Goal: Task Accomplishment & Management: Manage account settings

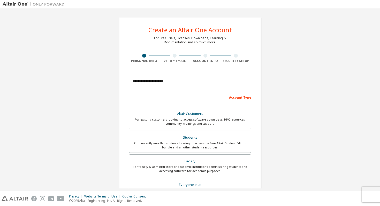
scroll to position [4, 0]
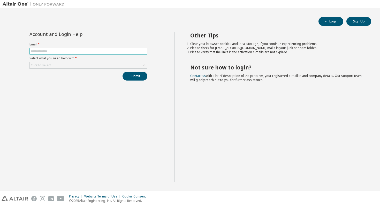
click at [66, 51] on input "text" at bounding box center [88, 51] width 115 height 4
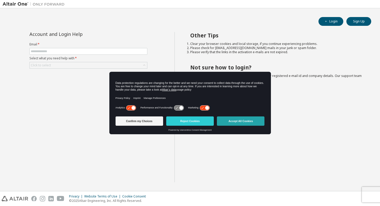
click at [241, 119] on button "Accept All Cookies" at bounding box center [241, 120] width 48 height 9
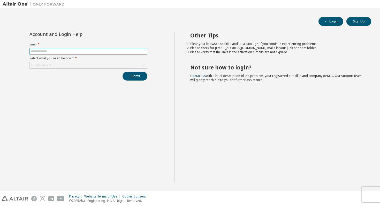
click at [91, 51] on input "text" at bounding box center [88, 51] width 115 height 4
type input "**********"
click at [42, 65] on div "Click to select" at bounding box center [41, 65] width 20 height 4
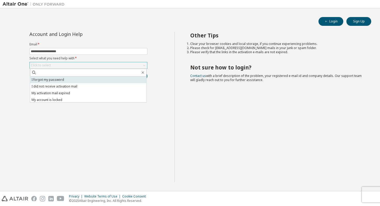
click at [46, 80] on li "I forgot my password" at bounding box center [88, 79] width 116 height 7
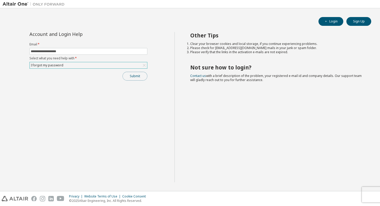
click at [132, 73] on button "Submit" at bounding box center [134, 76] width 25 height 9
click at [137, 78] on button "Submit" at bounding box center [134, 76] width 25 height 9
click at [137, 78] on div "Submit" at bounding box center [88, 76] width 118 height 9
click at [136, 76] on button "Submit" at bounding box center [134, 76] width 25 height 9
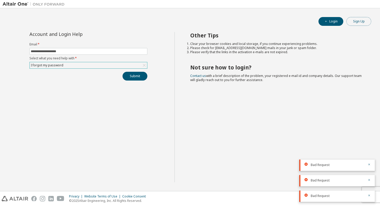
click at [357, 20] on button "Sign Up" at bounding box center [358, 21] width 25 height 9
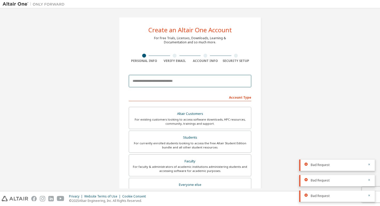
click at [188, 83] on input "email" at bounding box center [190, 81] width 122 height 12
type input "**********"
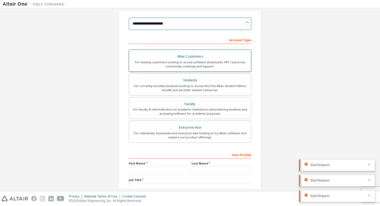
scroll to position [59, 0]
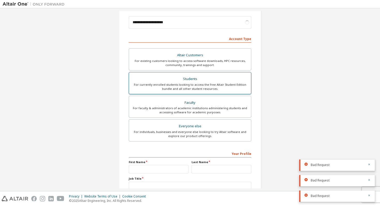
click at [177, 82] on div "Students" at bounding box center [190, 78] width 116 height 7
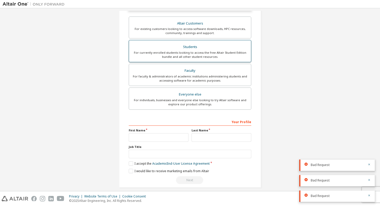
scroll to position [109, 0]
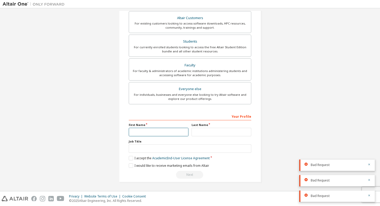
click at [142, 134] on input "text" at bounding box center [159, 132] width 60 height 9
type input "*********"
click at [199, 133] on input "text" at bounding box center [221, 132] width 60 height 9
type input "******"
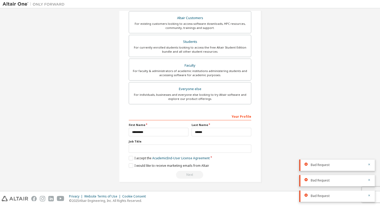
click at [163, 153] on div "Your Profile First Name ********* Last Name ****** Job Title Please provide Sta…" at bounding box center [190, 145] width 122 height 67
click at [160, 148] on input "text" at bounding box center [190, 149] width 122 height 9
type input "*******"
click at [143, 160] on label "I accept the Academic End-User License Agreement" at bounding box center [169, 158] width 81 height 4
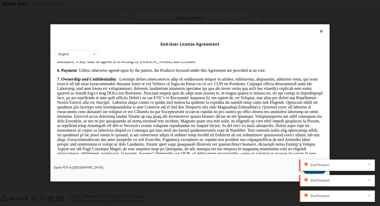
scroll to position [457, 0]
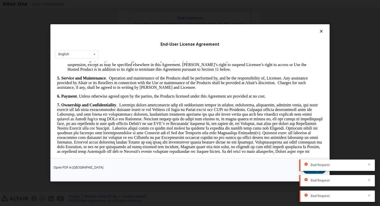
click at [318, 32] on icon at bounding box center [320, 31] width 5 height 5
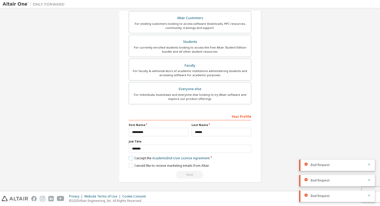
click at [129, 158] on label "I accept the Academic End-User License Agreement" at bounding box center [169, 158] width 81 height 4
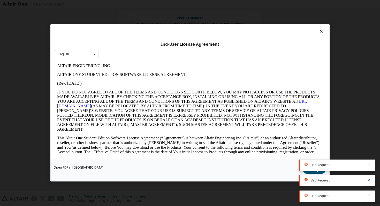
scroll to position [0, 0]
click at [368, 164] on icon "button" at bounding box center [369, 165] width 2 height 2
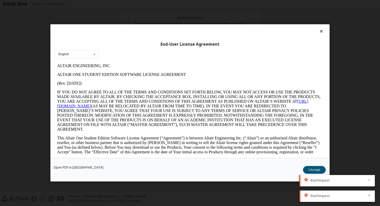
click at [369, 179] on icon "button" at bounding box center [368, 179] width 3 height 3
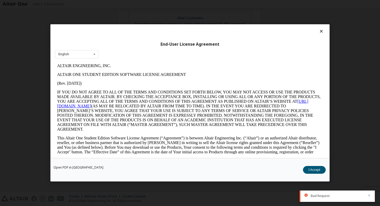
click at [369, 194] on icon "button" at bounding box center [368, 195] width 3 height 3
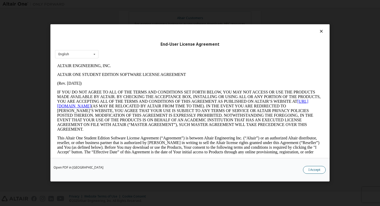
click at [320, 172] on button "I Accept" at bounding box center [314, 170] width 23 height 8
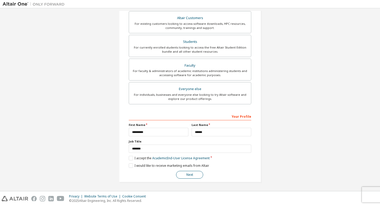
click at [183, 174] on button "Next" at bounding box center [189, 175] width 27 height 8
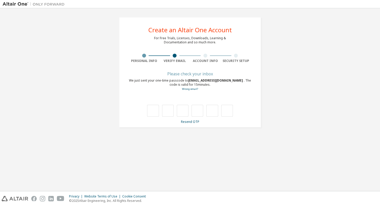
type input "*"
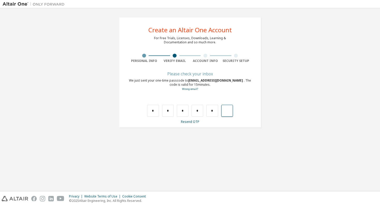
type input "*"
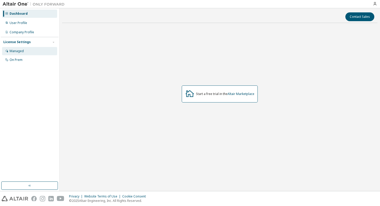
click at [32, 51] on div "Managed" at bounding box center [29, 51] width 55 height 8
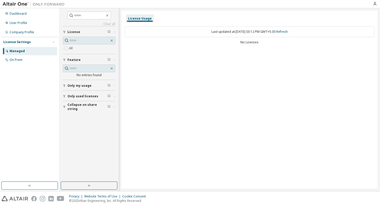
click at [77, 34] on span "License" at bounding box center [73, 32] width 13 height 4
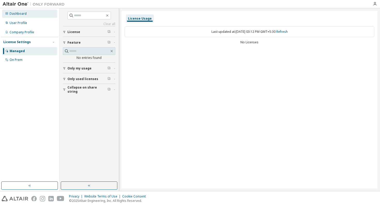
click at [27, 13] on div "Dashboard" at bounding box center [29, 14] width 55 height 8
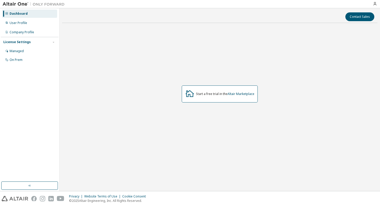
click at [27, 13] on div "Dashboard" at bounding box center [29, 14] width 55 height 8
click at [26, 31] on div "Company Profile" at bounding box center [22, 32] width 25 height 4
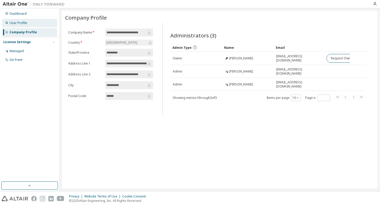
click at [35, 21] on div "User Profile" at bounding box center [29, 23] width 55 height 8
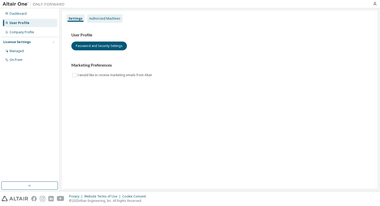
click at [108, 17] on div "Authorized Machines" at bounding box center [104, 19] width 31 height 4
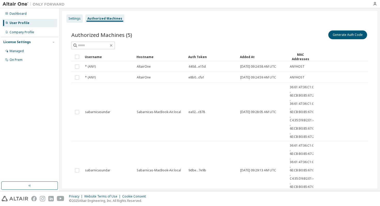
click at [79, 18] on div "Settings" at bounding box center [74, 19] width 12 height 4
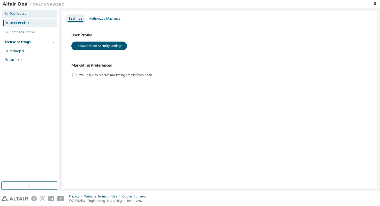
click at [36, 17] on div "Dashboard" at bounding box center [29, 14] width 55 height 8
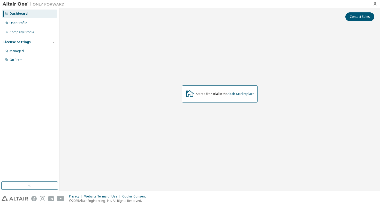
click at [373, 5] on icon "button" at bounding box center [374, 4] width 4 height 4
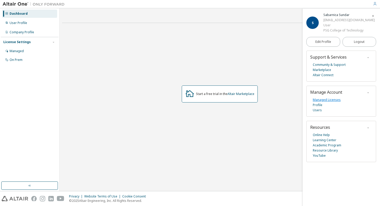
click at [330, 101] on link "Managed Licenses" at bounding box center [326, 99] width 28 height 5
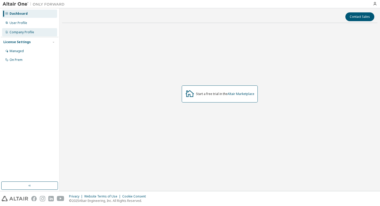
click at [48, 31] on div "Company Profile" at bounding box center [29, 32] width 55 height 8
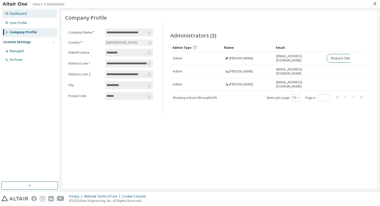
click at [38, 12] on div "Dashboard" at bounding box center [29, 14] width 55 height 8
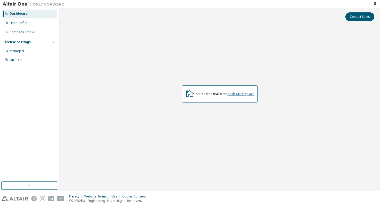
click at [247, 95] on link "Altair Marketplace" at bounding box center [240, 94] width 27 height 4
